Goal: Task Accomplishment & Management: Use online tool/utility

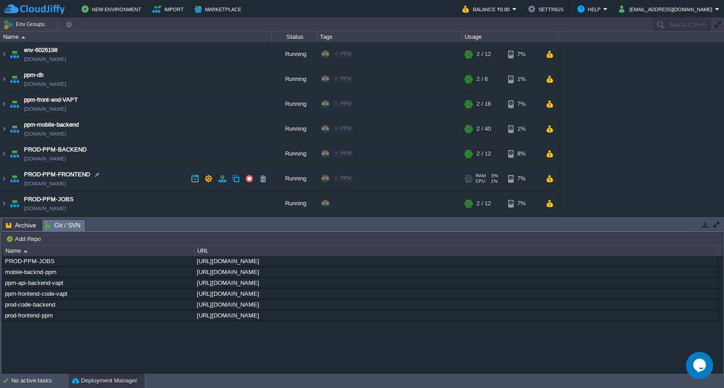
drag, startPoint x: 129, startPoint y: 174, endPoint x: 134, endPoint y: 181, distance: 8.2
click at [129, 174] on td "PROD-PPM-FRONTEND [DOMAIN_NAME]" at bounding box center [136, 179] width 272 height 25
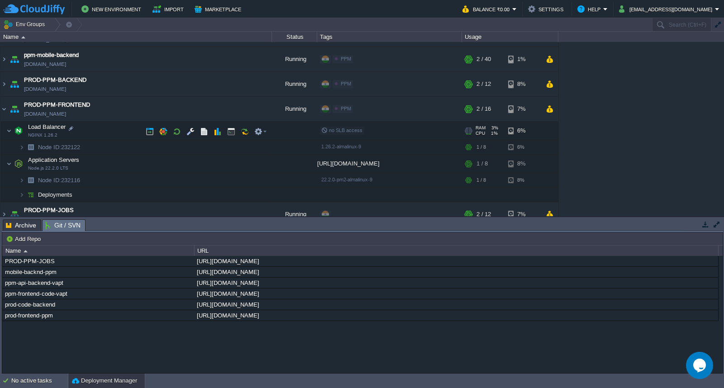
scroll to position [81, 0]
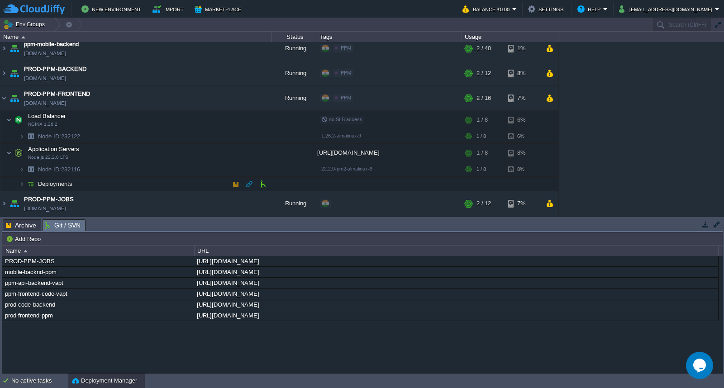
click at [161, 183] on td "Deployments" at bounding box center [136, 184] width 272 height 14
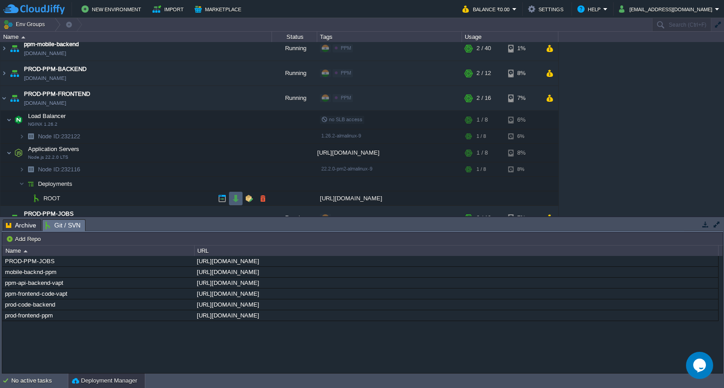
click at [233, 198] on button "button" at bounding box center [236, 199] width 8 height 8
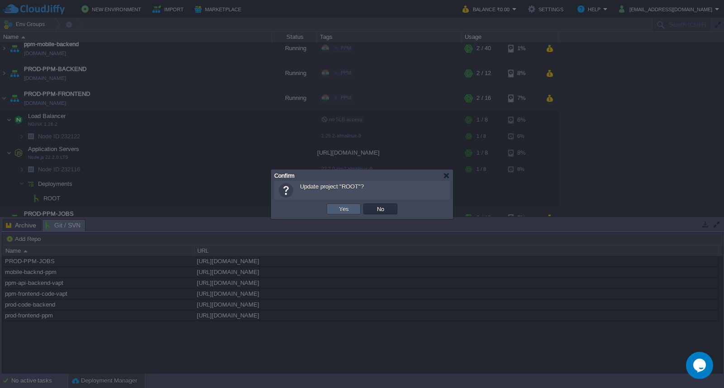
click at [334, 209] on td "Yes" at bounding box center [344, 209] width 34 height 11
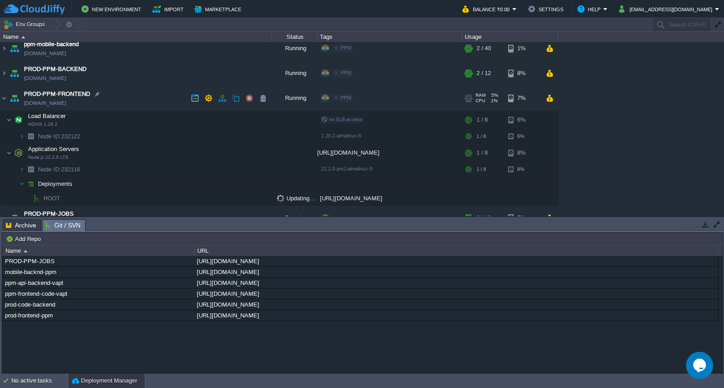
click at [117, 100] on td "PROD-PPM-FRONTEND [DOMAIN_NAME]" at bounding box center [136, 98] width 272 height 25
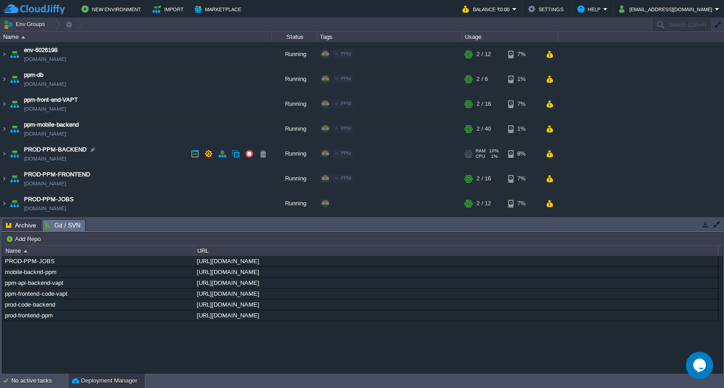
click at [116, 154] on td "PROD-PPM-BACKEND [DOMAIN_NAME]" at bounding box center [136, 154] width 272 height 25
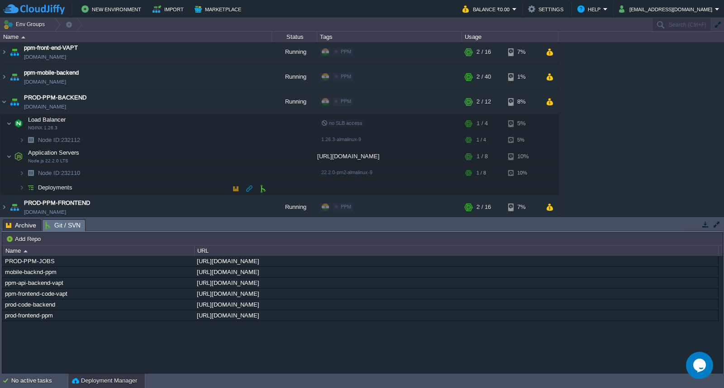
scroll to position [81, 0]
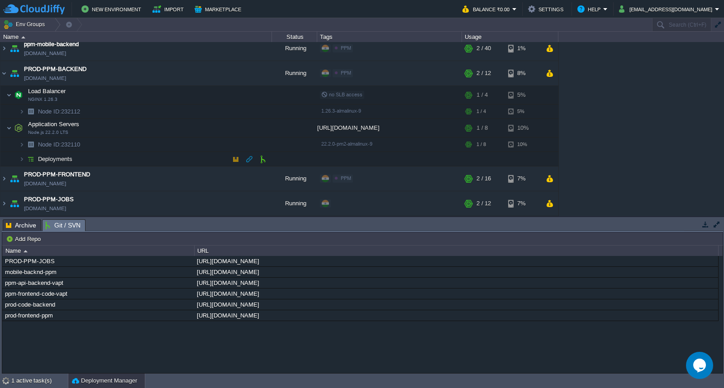
click at [137, 160] on td "Deployments" at bounding box center [136, 159] width 272 height 14
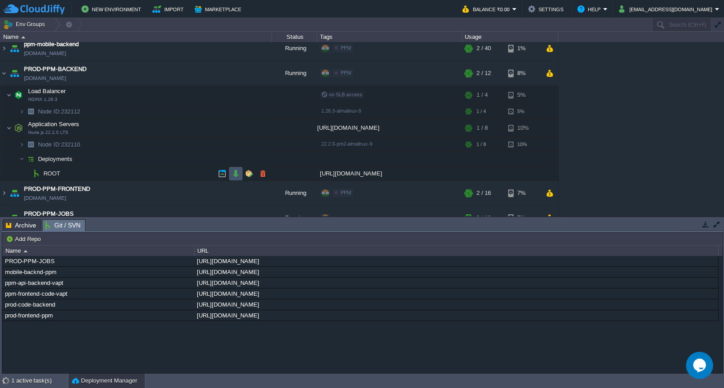
click at [234, 174] on button "button" at bounding box center [236, 174] width 8 height 8
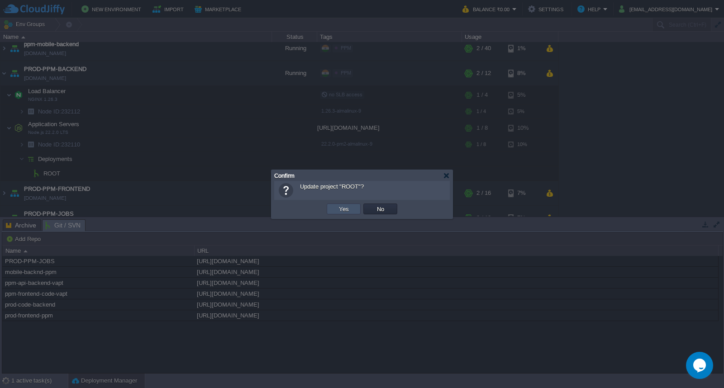
click at [346, 209] on button "Yes" at bounding box center [343, 209] width 15 height 8
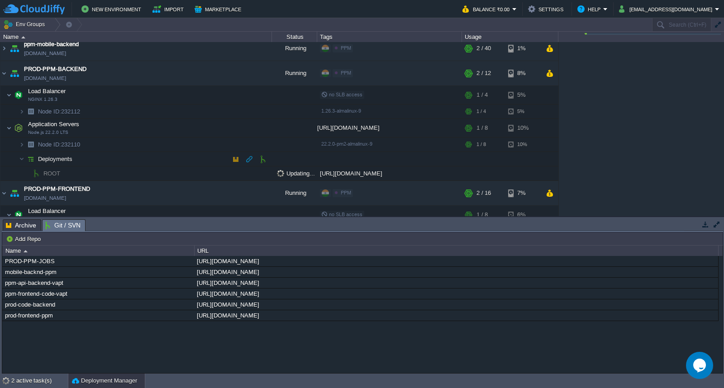
scroll to position [162, 0]
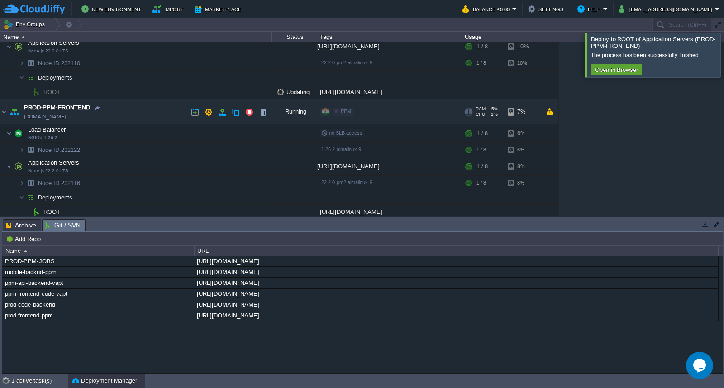
click at [155, 115] on td "PROD-PPM-FRONTEND [DOMAIN_NAME]" at bounding box center [136, 112] width 272 height 25
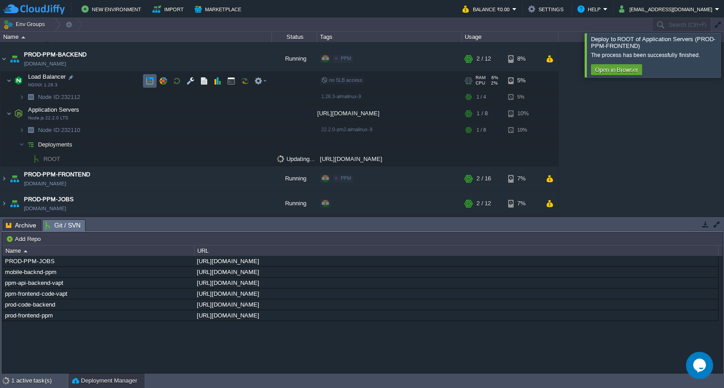
scroll to position [45, 0]
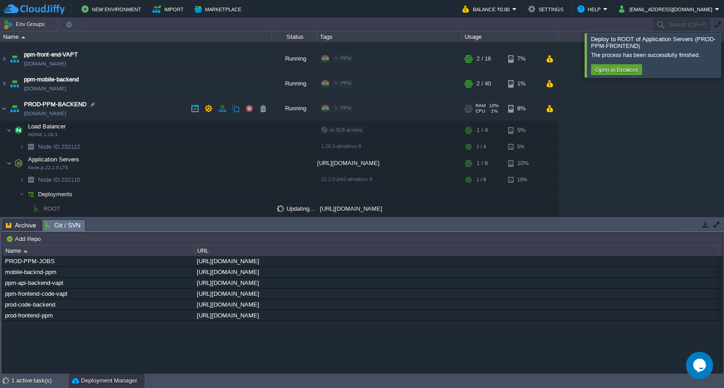
click at [139, 103] on td "PROD-PPM-BACKEND [DOMAIN_NAME]" at bounding box center [136, 108] width 272 height 25
